Goal: Entertainment & Leisure: Consume media (video, audio)

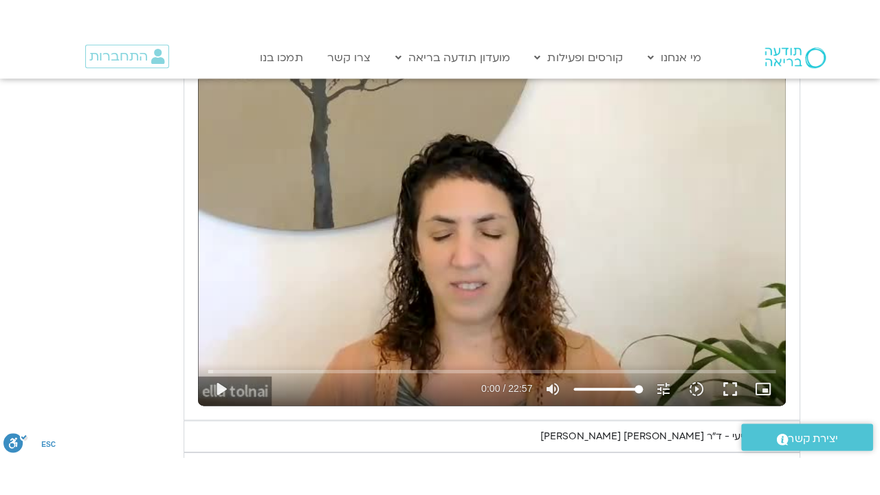
scroll to position [645, 0]
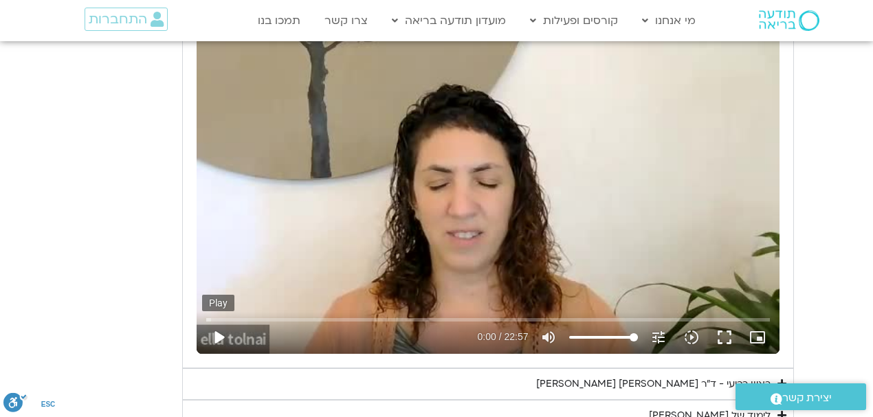
click at [219, 337] on button "play_arrow" at bounding box center [218, 337] width 33 height 33
type input "3.485449"
type input "24.4199810606061"
type input "3.613173"
type input "23.6624053030303"
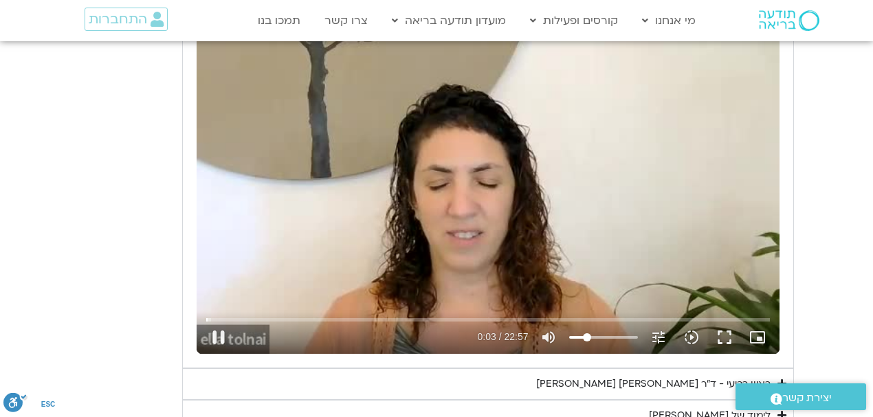
click at [587, 334] on input "Volume" at bounding box center [603, 338] width 69 height 8
click at [724, 333] on button "fullscreen" at bounding box center [724, 337] width 33 height 33
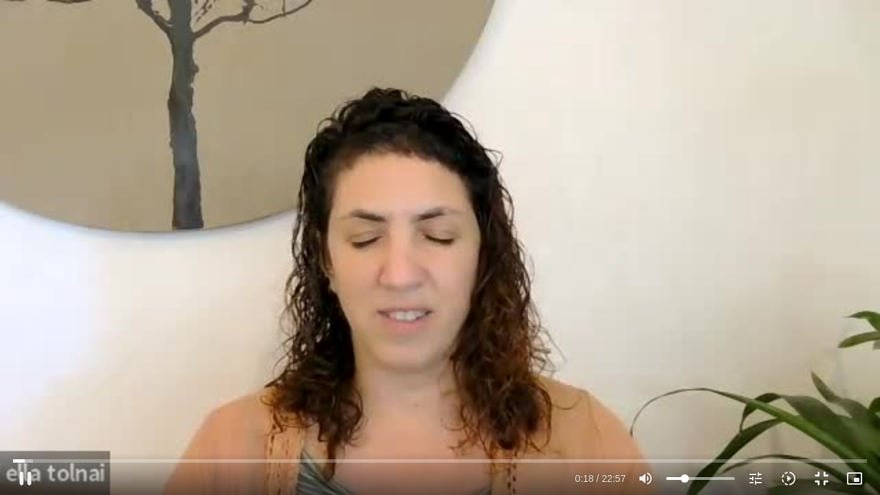
type input "18.831767"
type input "31.2144886363636"
type input "18.861251"
type input "31.2144886363636"
click at [689, 476] on input "Volume" at bounding box center [700, 479] width 69 height 8
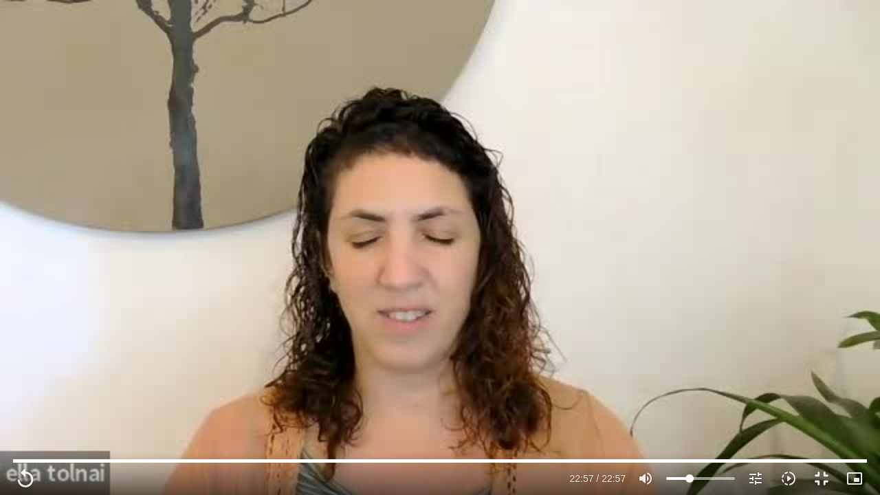
type input "1377.76"
